Goal: Task Accomplishment & Management: Manage account settings

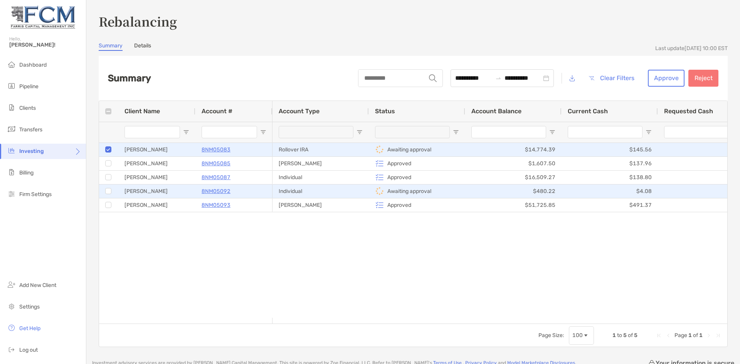
click at [108, 195] on div at bounding box center [108, 191] width 6 height 13
click at [665, 81] on button "Approve" at bounding box center [666, 78] width 37 height 17
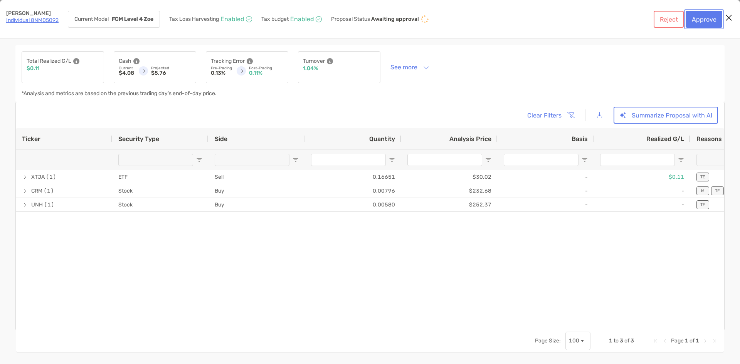
click at [699, 17] on button "Approve" at bounding box center [703, 19] width 37 height 17
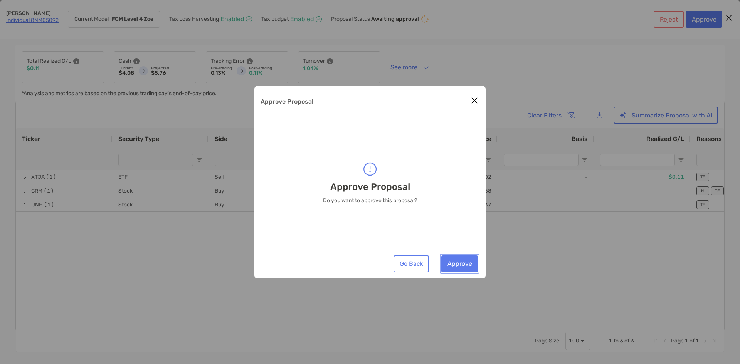
click at [457, 265] on button "Approve" at bounding box center [459, 263] width 37 height 17
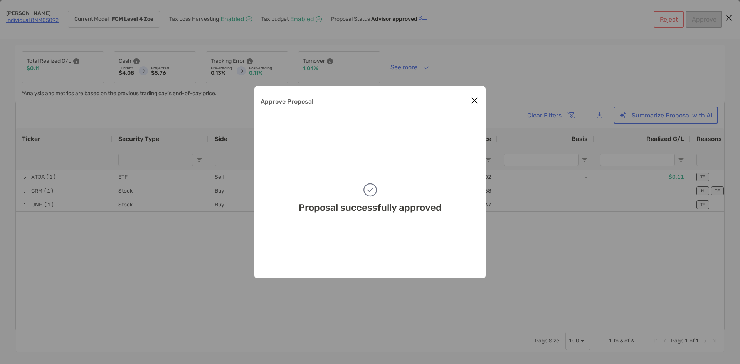
click at [473, 101] on icon "Close modal" at bounding box center [474, 100] width 7 height 9
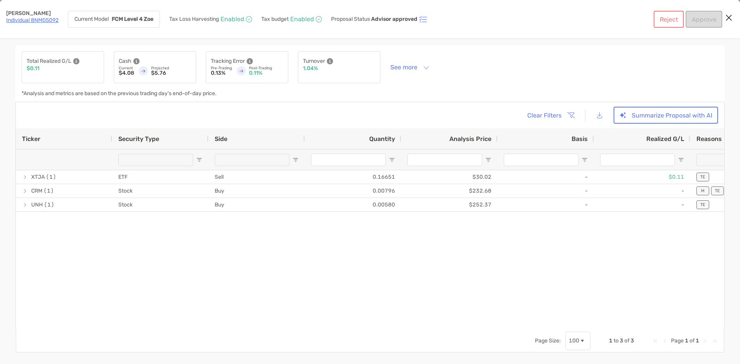
click at [44, 19] on link "Individual 8NM05092" at bounding box center [32, 20] width 52 height 7
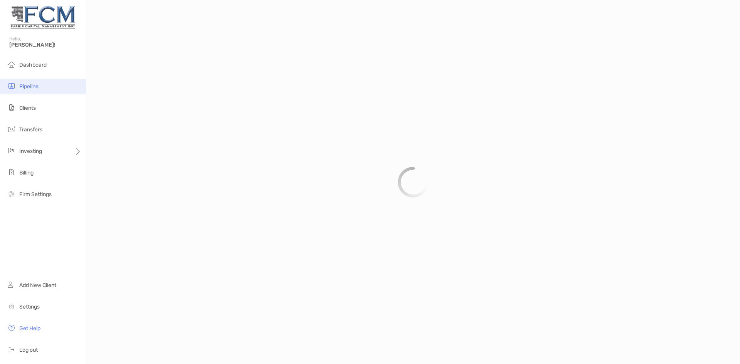
click at [29, 86] on span "Pipeline" at bounding box center [28, 86] width 19 height 7
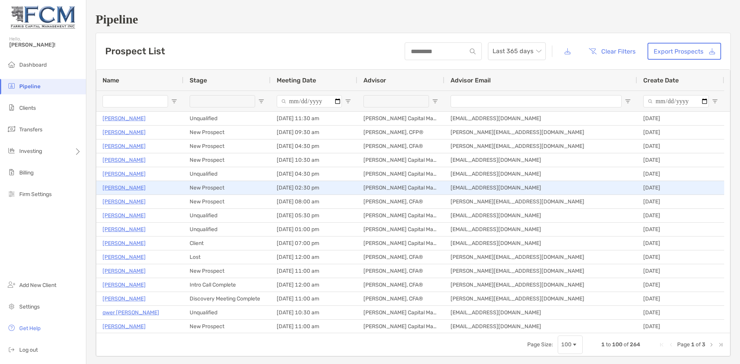
type input "**********"
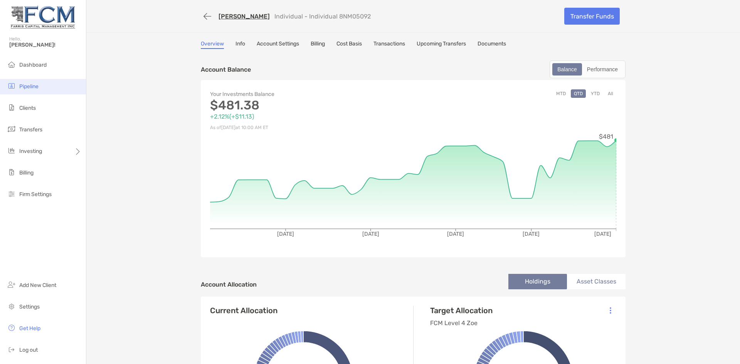
click at [24, 85] on span "Pipeline" at bounding box center [28, 86] width 19 height 7
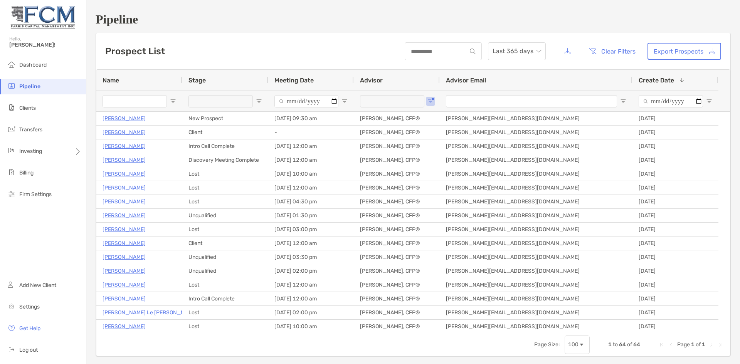
type input "**********"
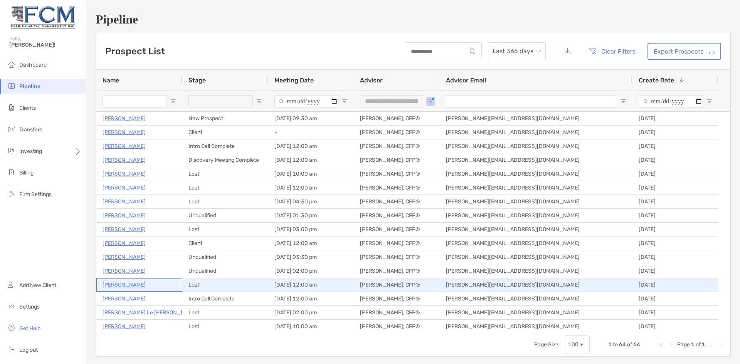
click at [125, 287] on p "Mike Rohe" at bounding box center [123, 285] width 43 height 10
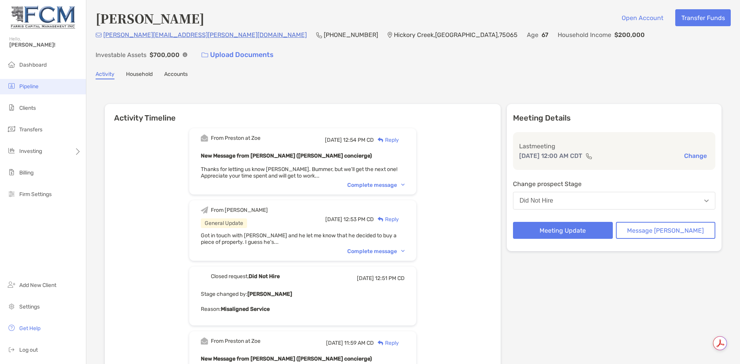
click at [33, 85] on span "Pipeline" at bounding box center [28, 86] width 19 height 7
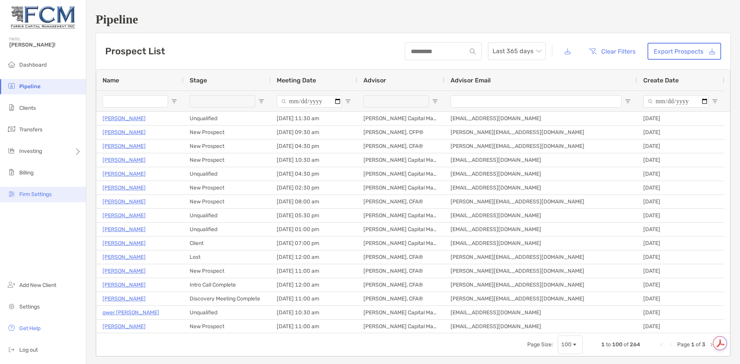
type input "**********"
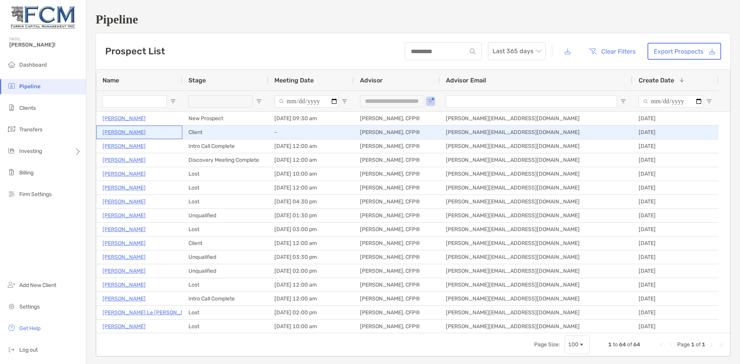
click at [125, 135] on p "[PERSON_NAME]" at bounding box center [123, 133] width 43 height 10
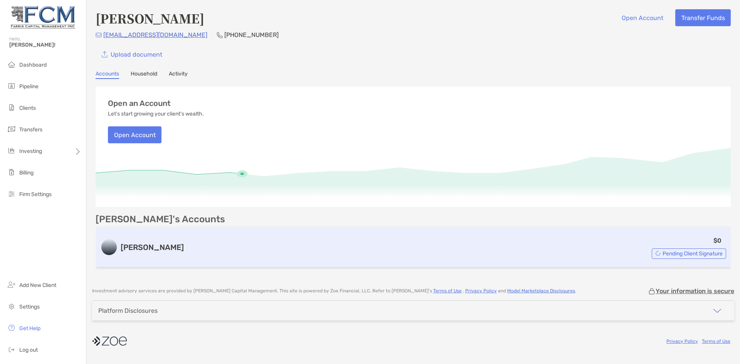
click at [134, 247] on h3 "Roth IRA" at bounding box center [152, 247] width 63 height 9
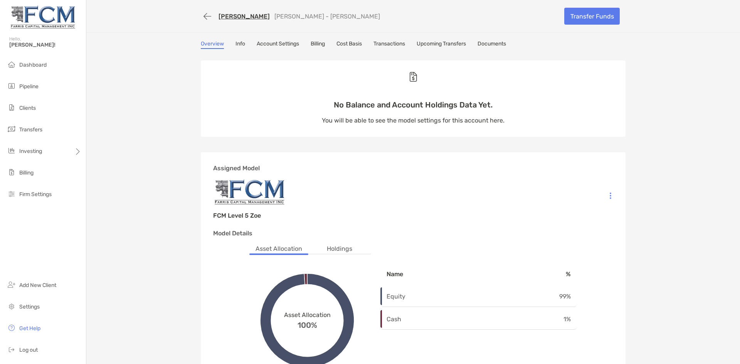
click at [244, 46] on div "Overview Info Account Settings Billing Cost Basis Transactions Upcoming Transfe…" at bounding box center [413, 44] width 425 height 8
click at [203, 15] on button "button" at bounding box center [207, 16] width 13 height 14
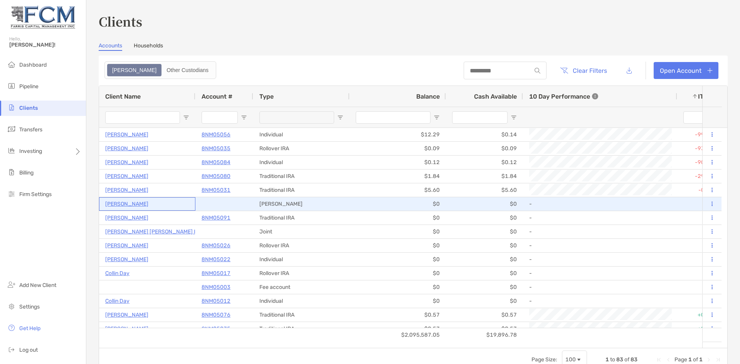
click at [125, 202] on p "[PERSON_NAME]" at bounding box center [126, 204] width 43 height 10
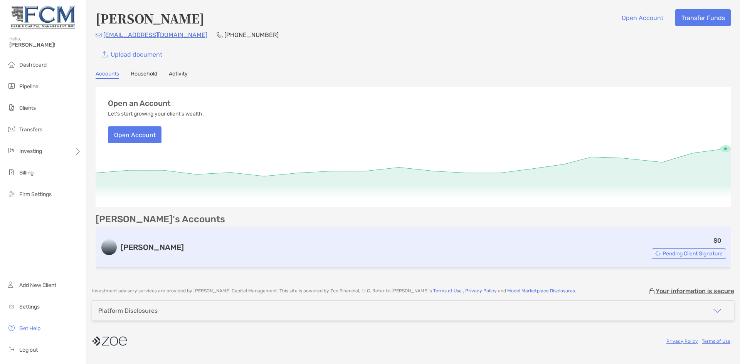
click at [706, 252] on span "Pending Client Signature" at bounding box center [692, 254] width 60 height 4
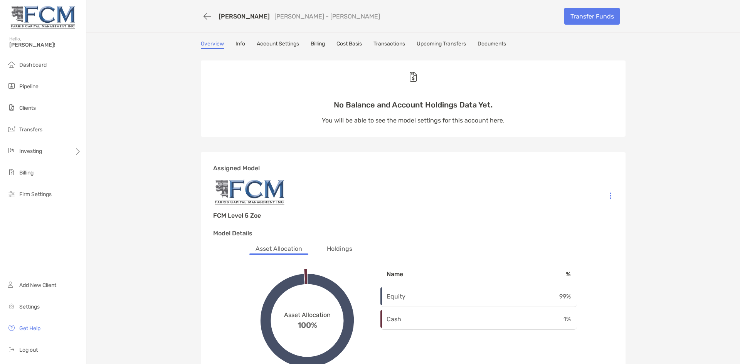
click at [235, 43] on link "Info" at bounding box center [240, 44] width 10 height 8
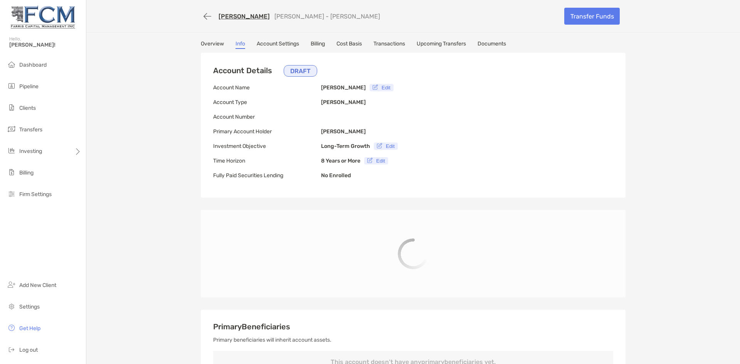
type input "**********"
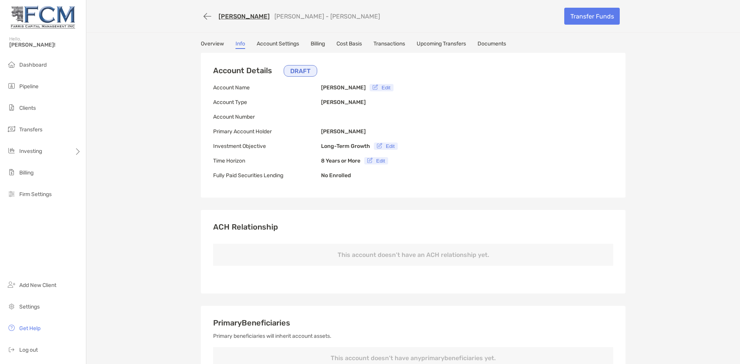
click at [269, 44] on link "Account Settings" at bounding box center [278, 44] width 42 height 8
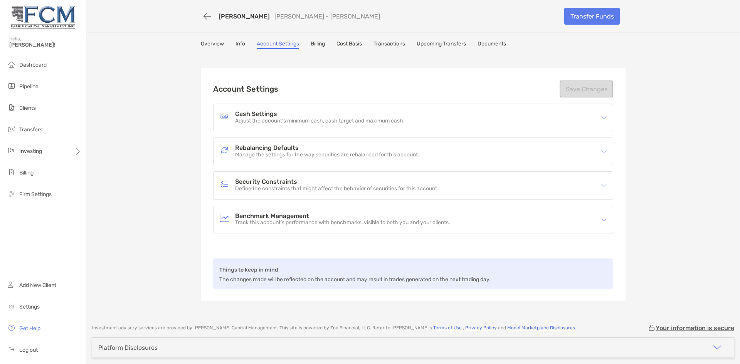
click at [317, 45] on link "Billing" at bounding box center [318, 44] width 14 height 8
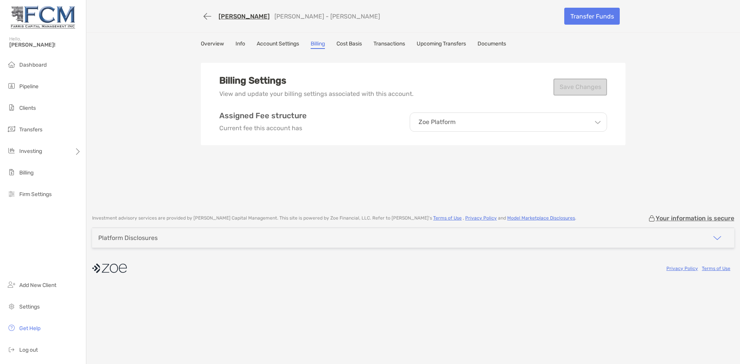
click at [222, 17] on link "[PERSON_NAME]" at bounding box center [243, 16] width 51 height 7
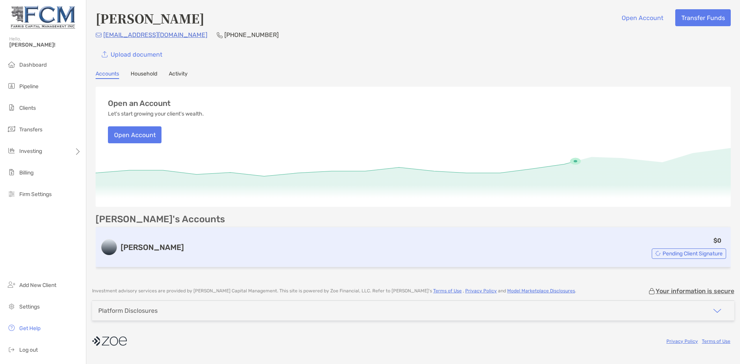
click at [695, 253] on span "Pending Client Signature" at bounding box center [692, 254] width 60 height 4
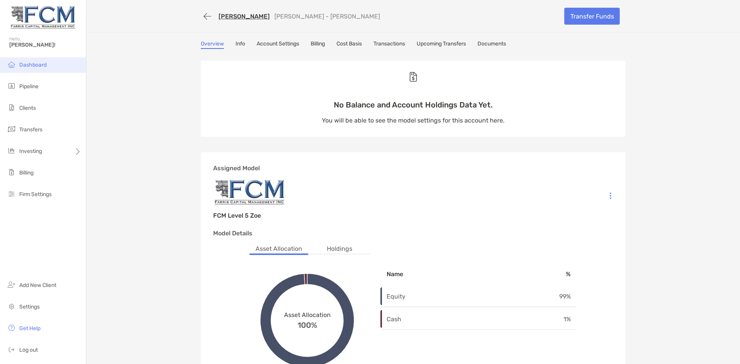
click at [39, 62] on span "Dashboard" at bounding box center [32, 65] width 27 height 7
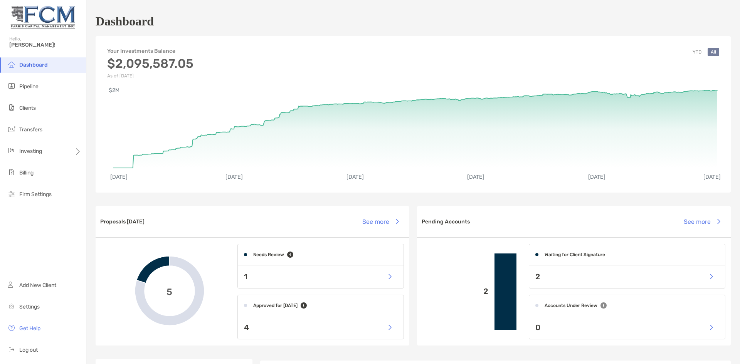
click at [624, 274] on div "2" at bounding box center [627, 276] width 196 height 23
click at [703, 275] on button "button" at bounding box center [711, 277] width 16 height 17
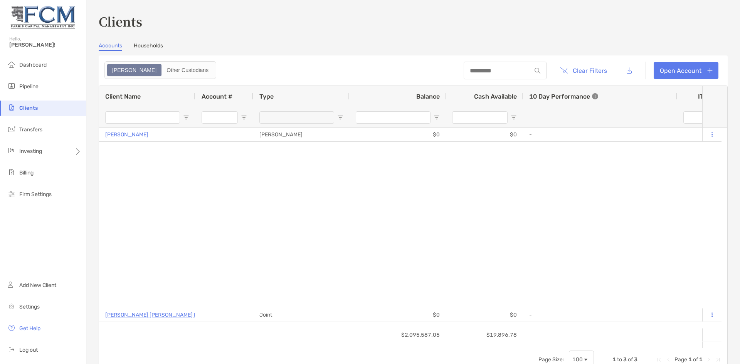
type input "*********"
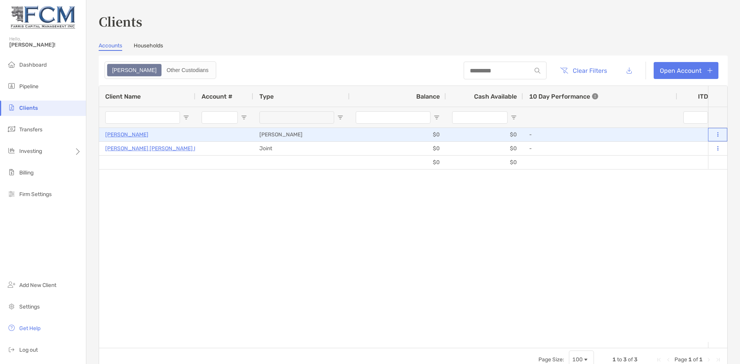
click at [717, 133] on icon at bounding box center [717, 134] width 1 height 5
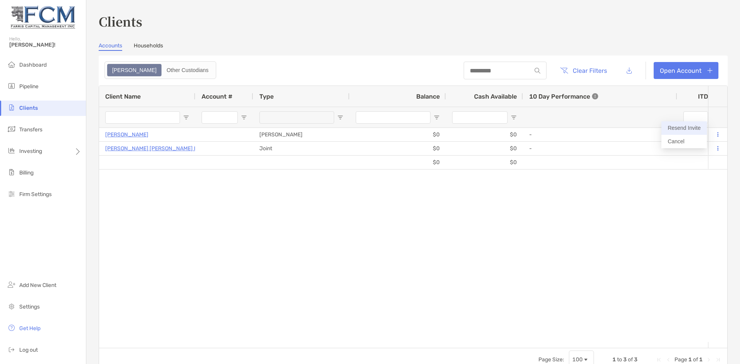
click at [687, 128] on button "Resend Invite" at bounding box center [683, 127] width 45 height 13
click at [39, 66] on span "Dashboard" at bounding box center [32, 65] width 27 height 7
